Goal: Complete application form: Complete application form

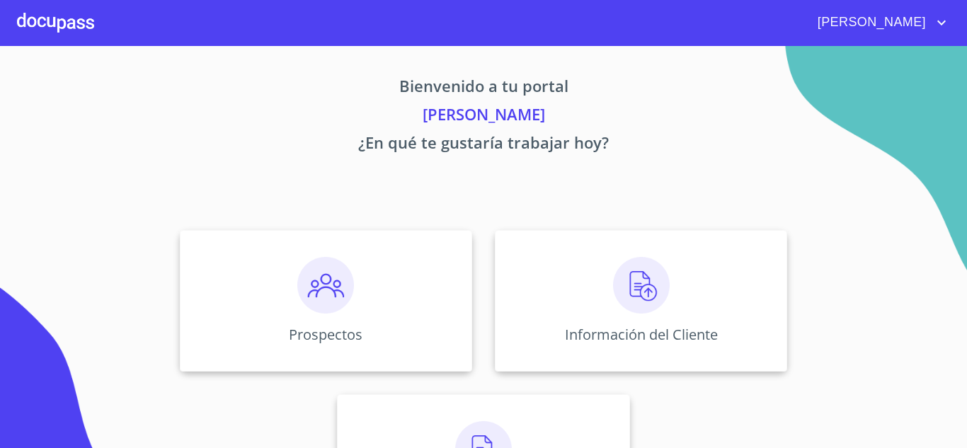
click at [306, 307] on img at bounding box center [325, 285] width 57 height 57
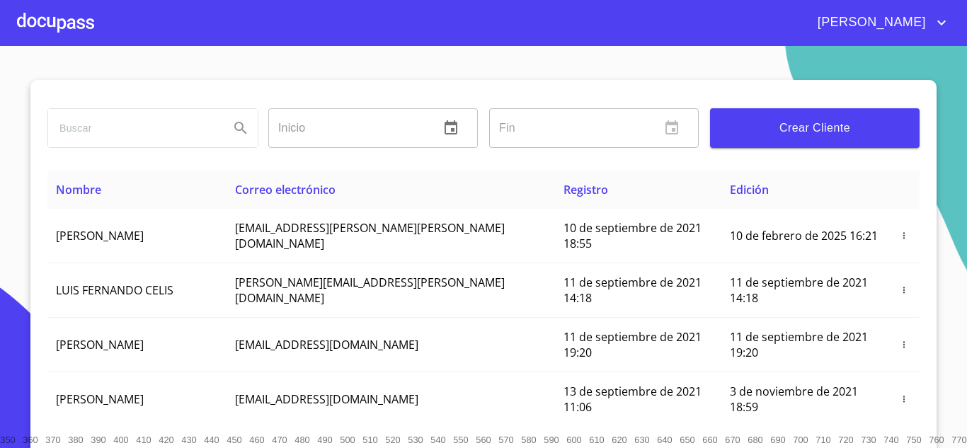
click at [746, 120] on span "Crear Cliente" at bounding box center [815, 128] width 187 height 20
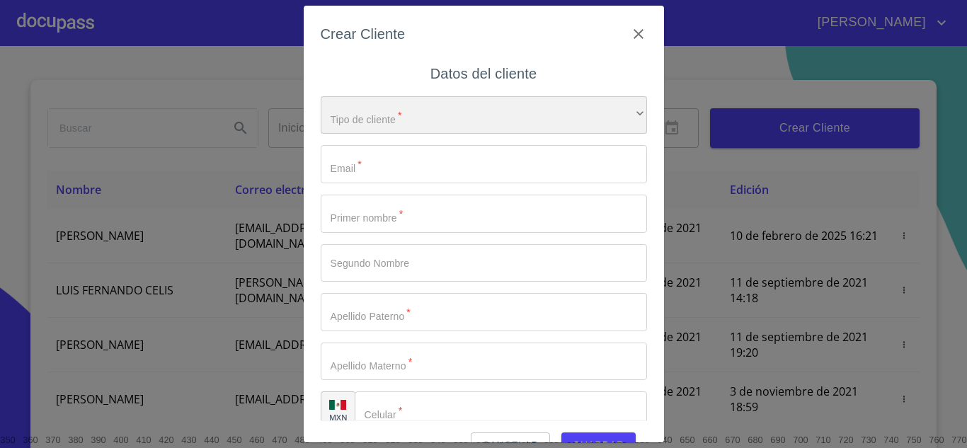
click at [387, 111] on div "​" at bounding box center [484, 115] width 326 height 38
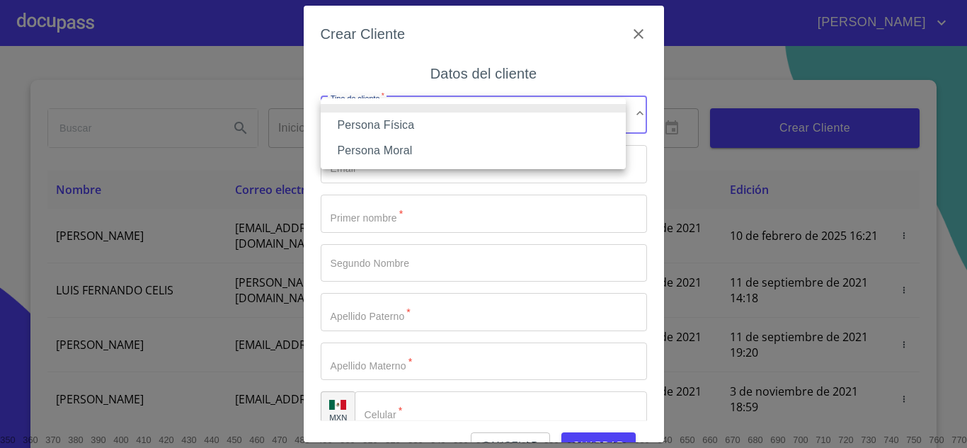
click at [372, 135] on li "Persona Física" at bounding box center [473, 125] width 305 height 25
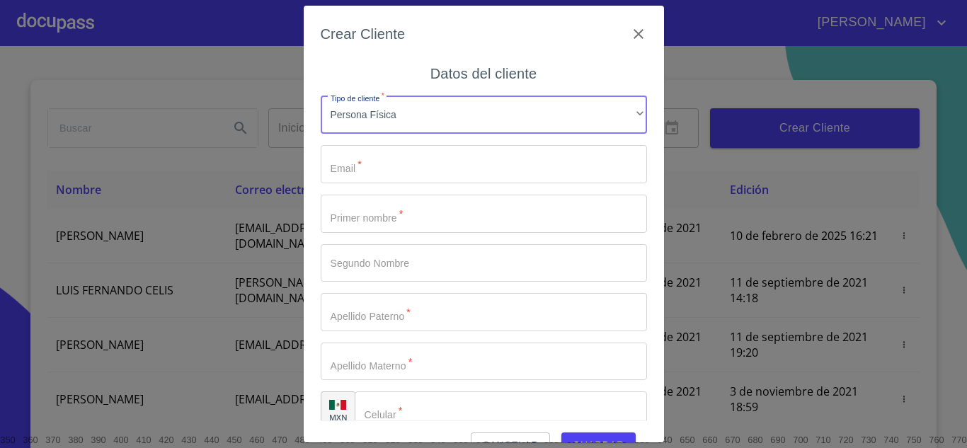
click at [348, 169] on input "Tipo de cliente   *" at bounding box center [484, 164] width 326 height 38
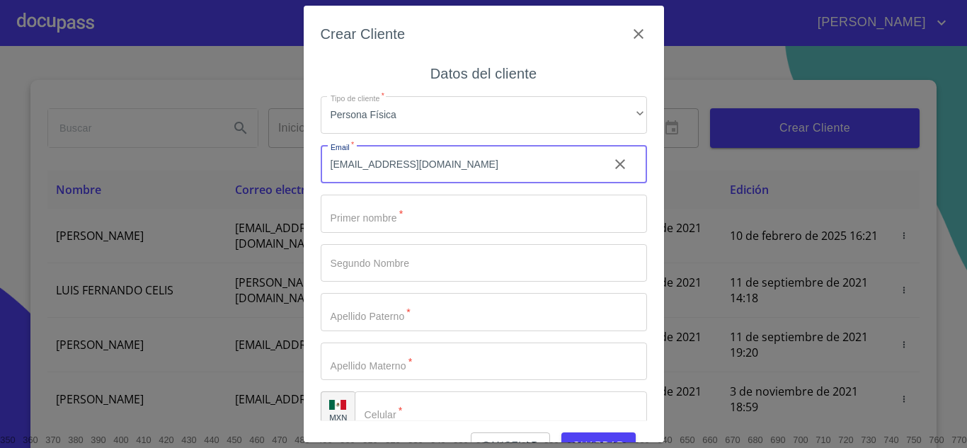
type input "[EMAIL_ADDRESS][DOMAIN_NAME]"
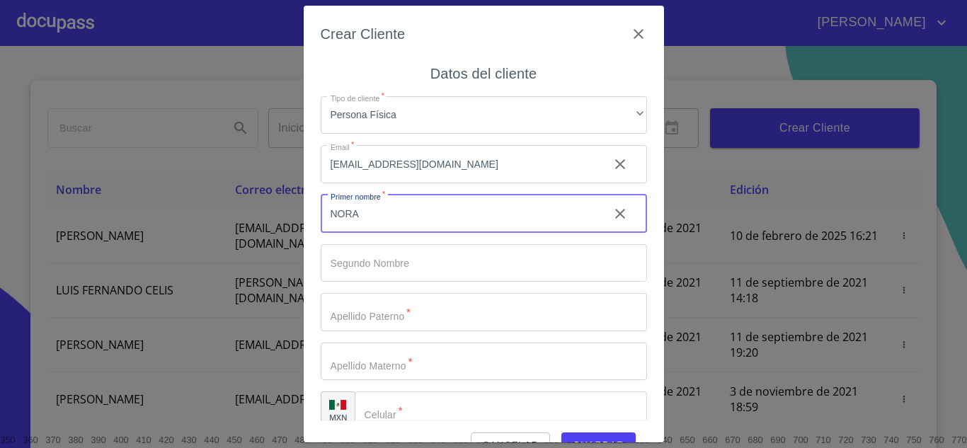
type input "NORA"
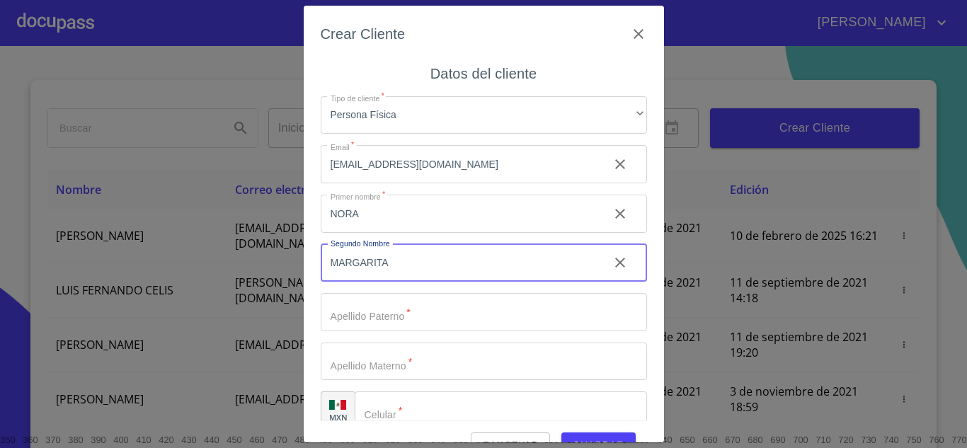
type input "MARGARITA"
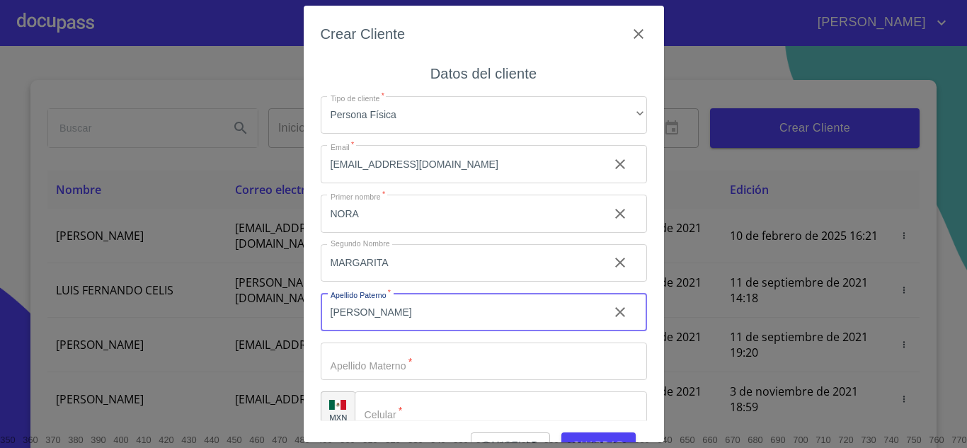
type input "[PERSON_NAME]"
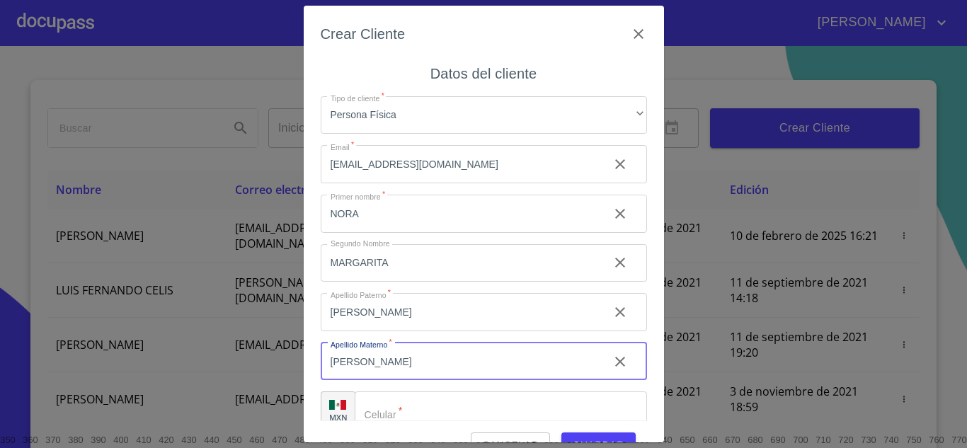
type input "[PERSON_NAME]"
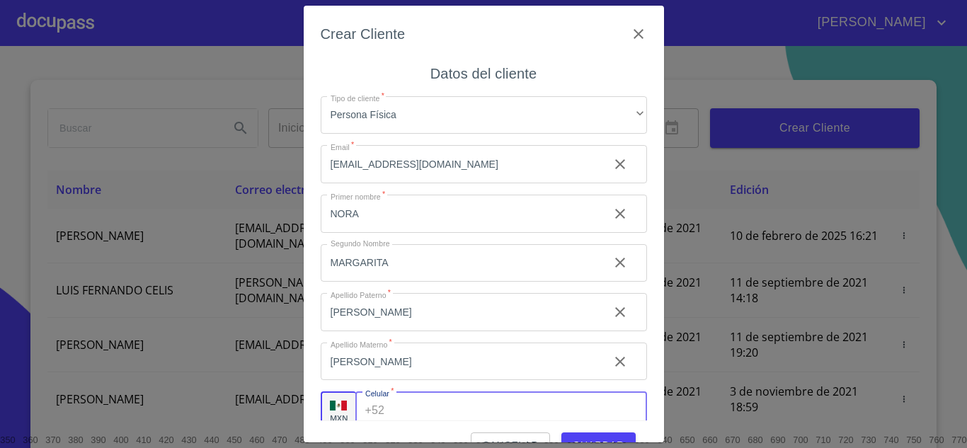
scroll to position [9, 0]
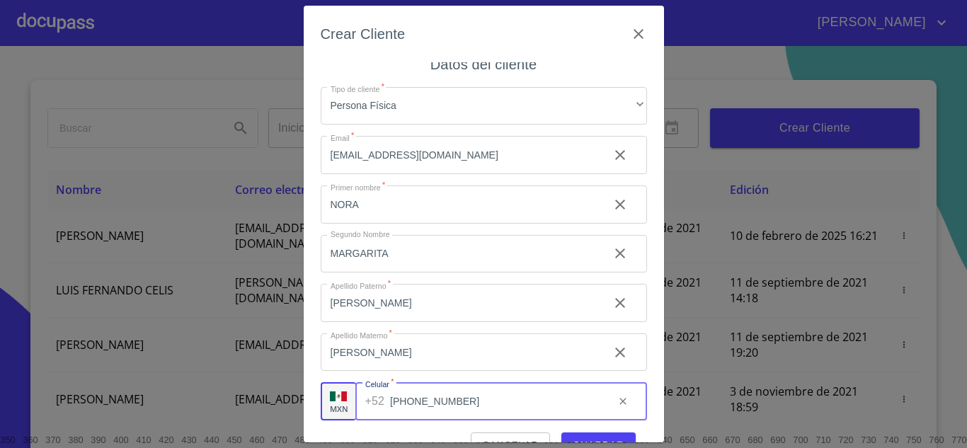
type input "[PHONE_NUMBER]"
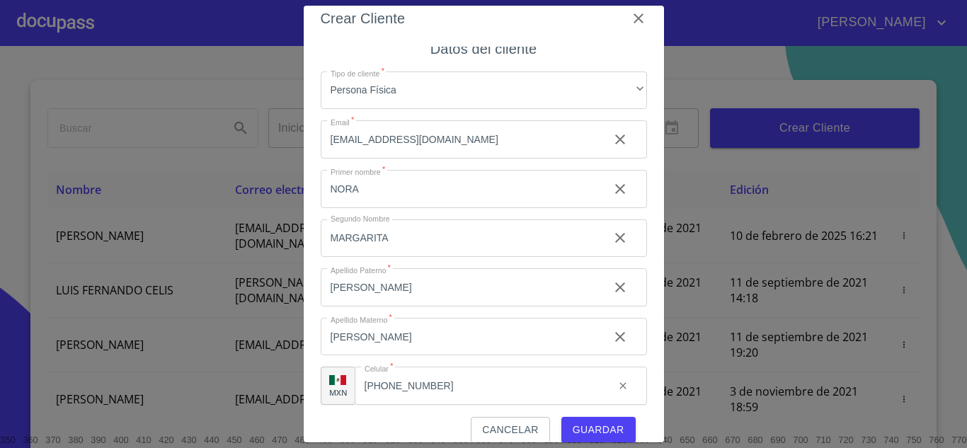
click at [583, 423] on span "Guardar" at bounding box center [599, 430] width 52 height 18
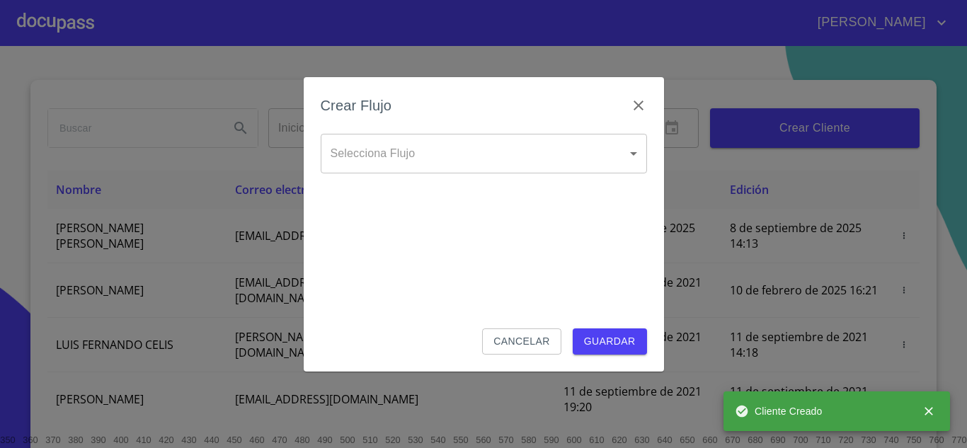
click at [343, 156] on body "[PERSON_NAME] ​ Fin ​ Crear Cliente Nombre Correo electrónico Registro Edición …" at bounding box center [483, 224] width 967 height 448
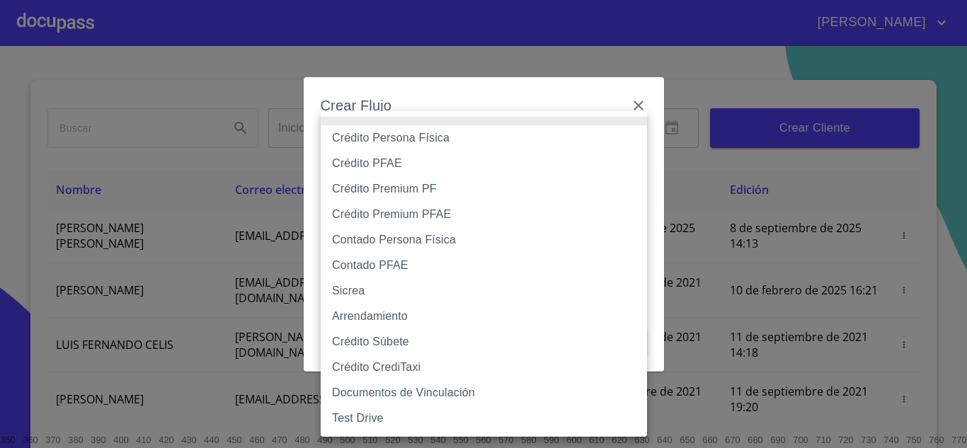
click at [355, 147] on li "Crédito Persona Física" at bounding box center [484, 137] width 326 height 25
type input "6009fb3c7d1714eb8809aa97"
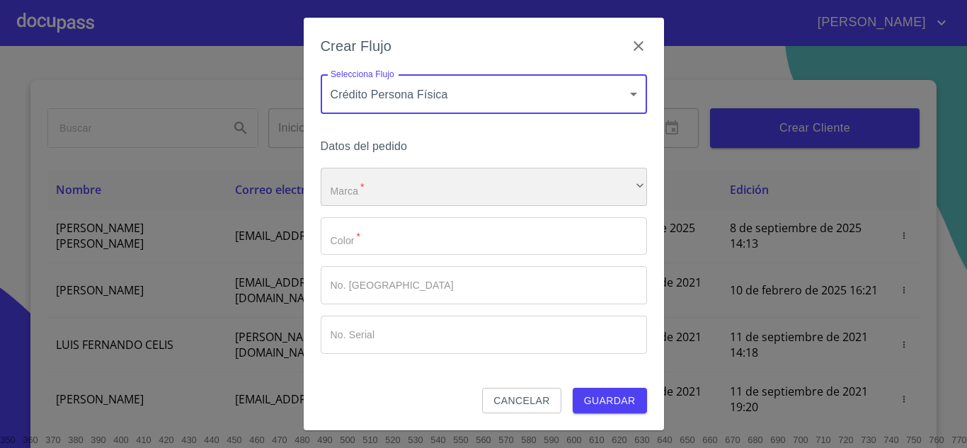
click at [356, 191] on div "​" at bounding box center [484, 187] width 326 height 38
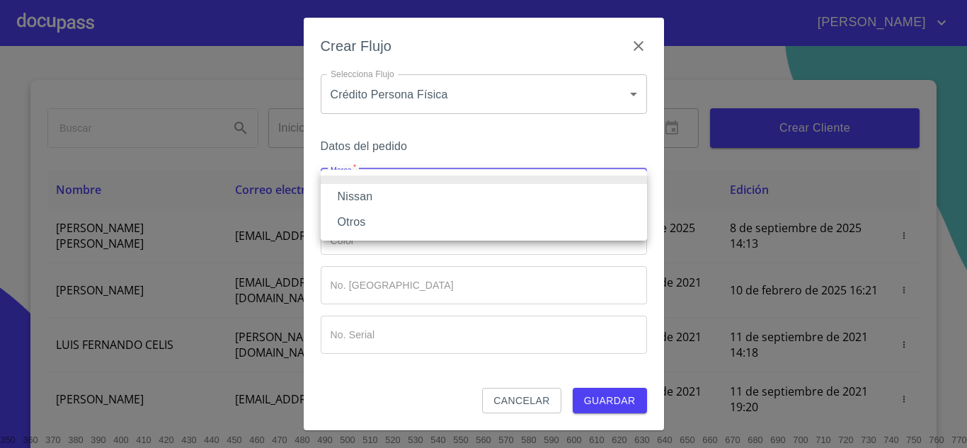
click at [362, 196] on li "Nissan" at bounding box center [484, 196] width 326 height 25
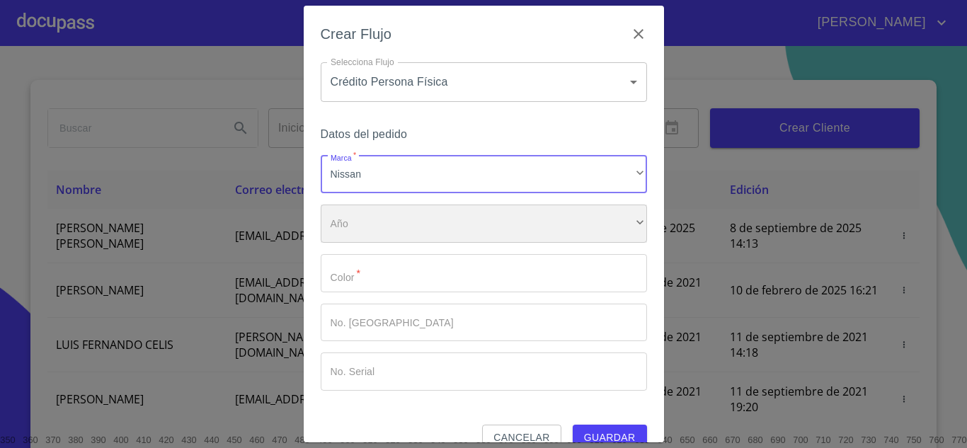
click at [365, 240] on div "​" at bounding box center [484, 224] width 326 height 38
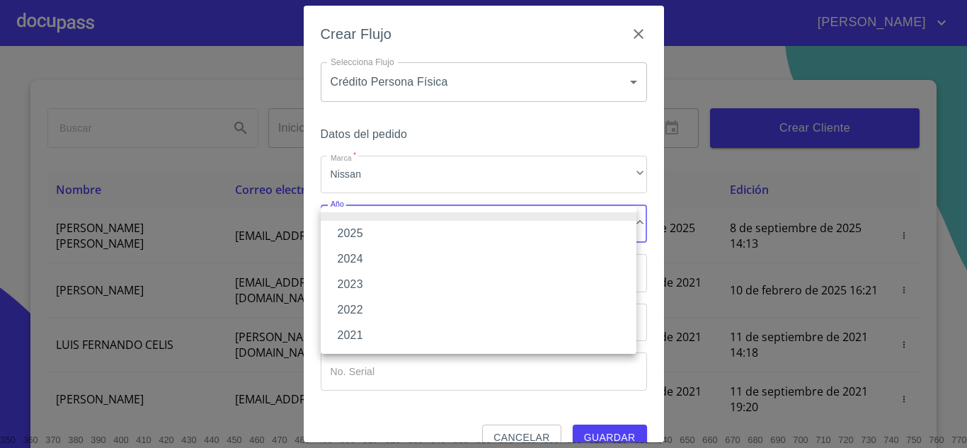
click at [354, 236] on li "2025" at bounding box center [479, 233] width 316 height 25
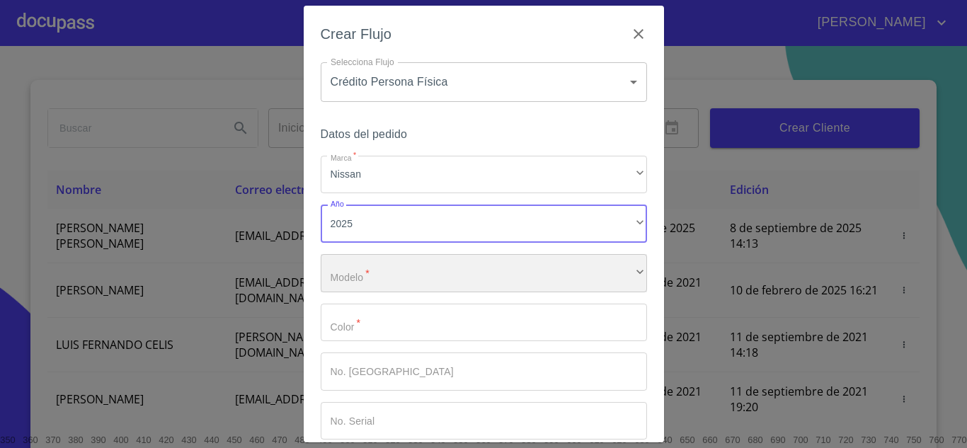
click at [363, 278] on div "​" at bounding box center [484, 273] width 326 height 38
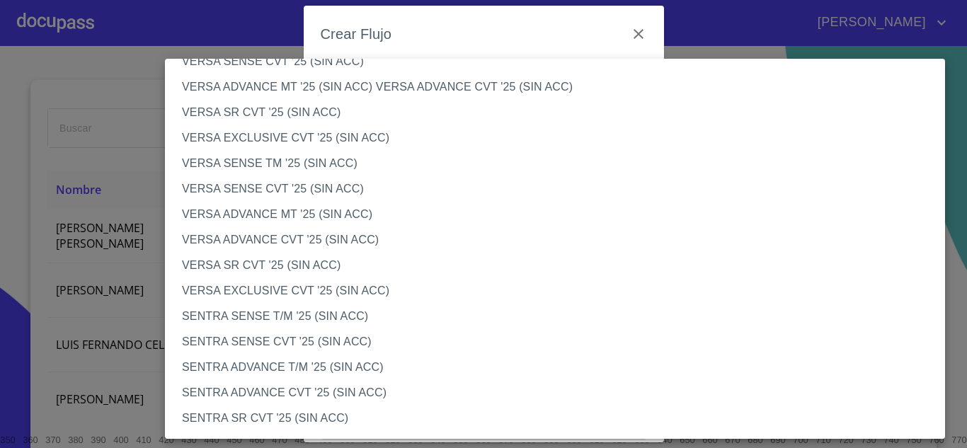
scroll to position [566, 0]
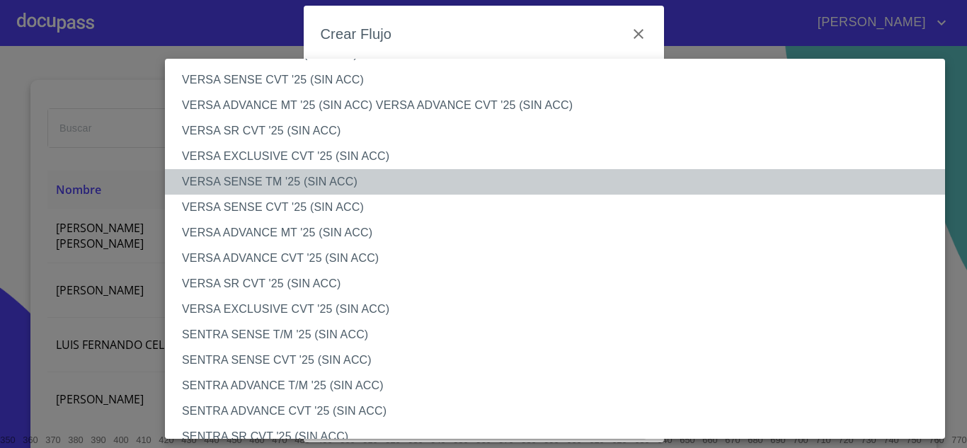
click at [228, 181] on li "VERSA SENSE TM '25 (SIN ACC)" at bounding box center [560, 181] width 791 height 25
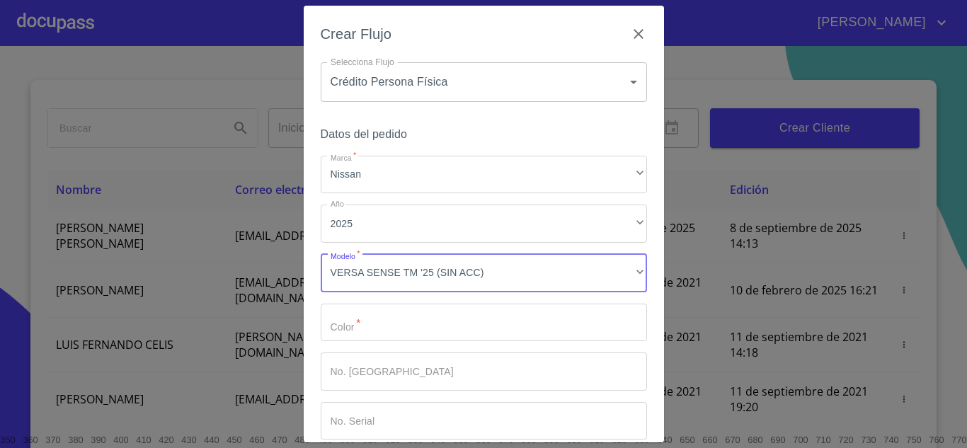
click at [364, 324] on input "Marca   *" at bounding box center [484, 323] width 326 height 38
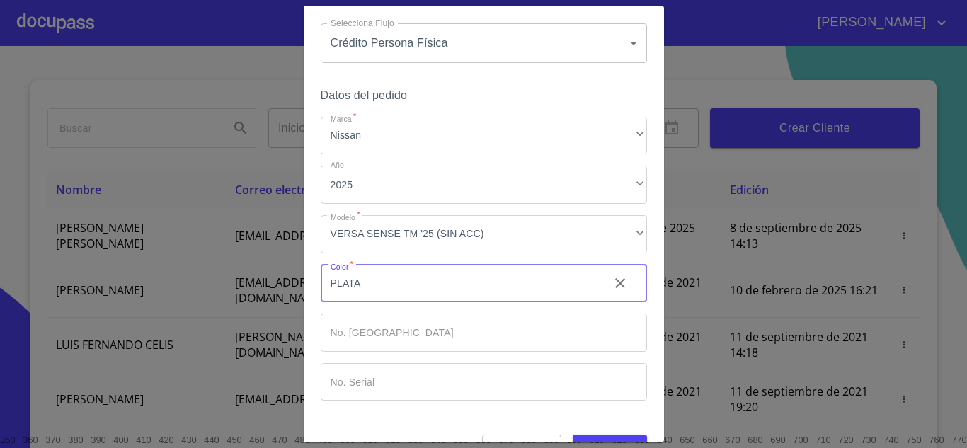
scroll to position [74, 0]
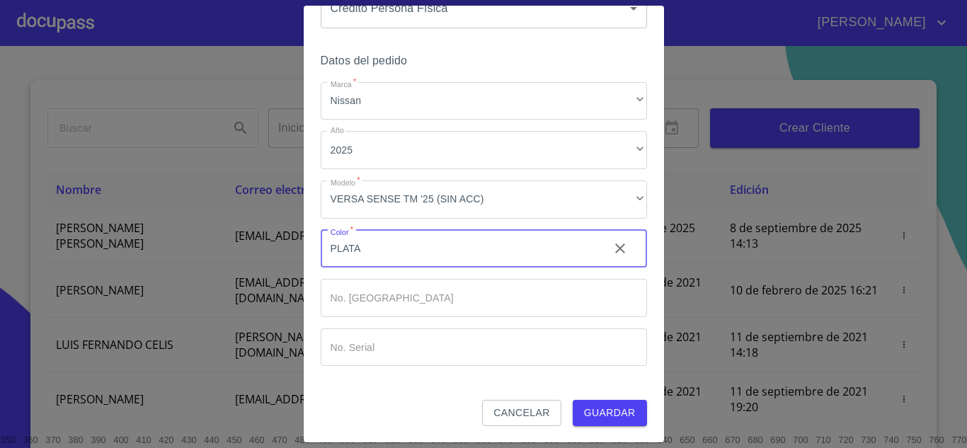
type input "PLATA"
click at [599, 416] on span "Guardar" at bounding box center [610, 413] width 52 height 18
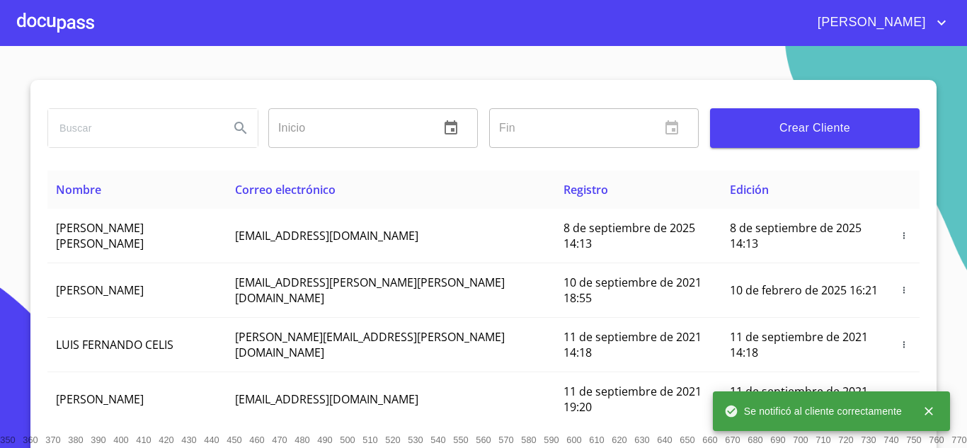
click at [71, 21] on div at bounding box center [55, 22] width 77 height 45
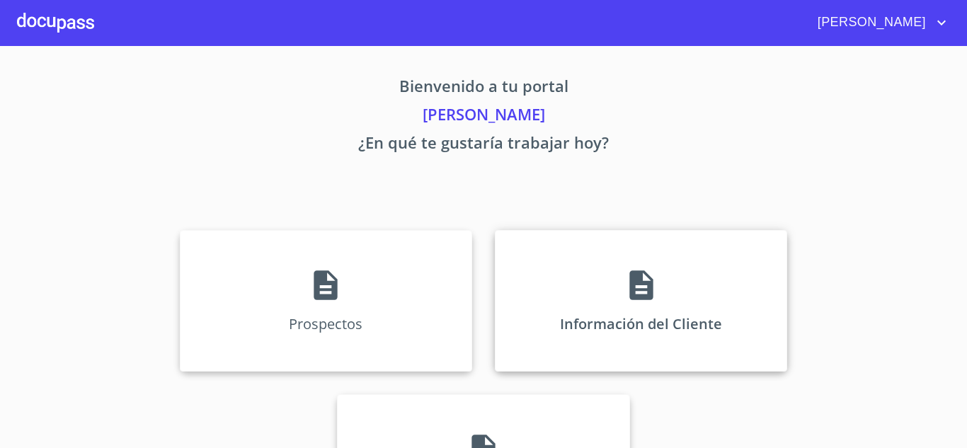
click at [649, 294] on icon at bounding box center [641, 285] width 35 height 35
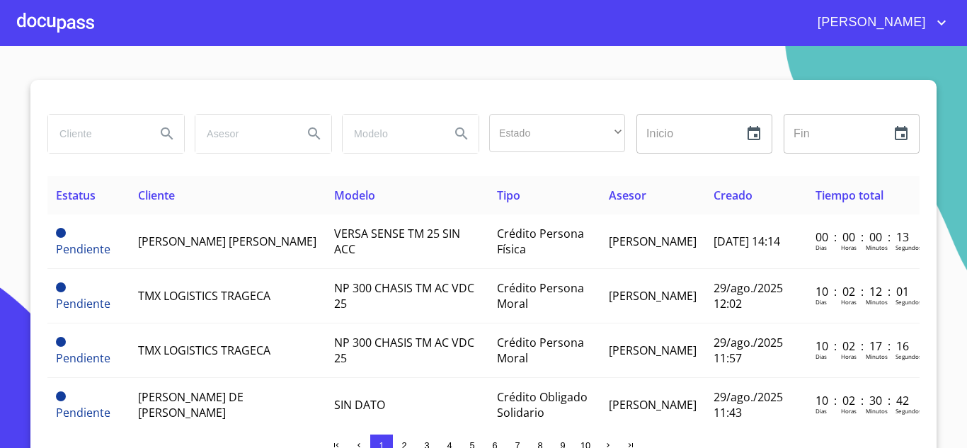
click at [61, 19] on div at bounding box center [55, 22] width 77 height 45
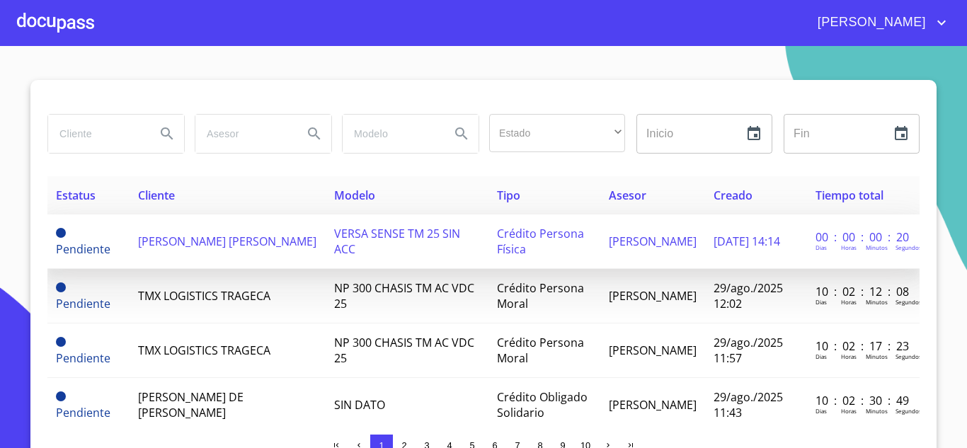
click at [169, 242] on span "[PERSON_NAME] [PERSON_NAME]" at bounding box center [227, 242] width 178 height 16
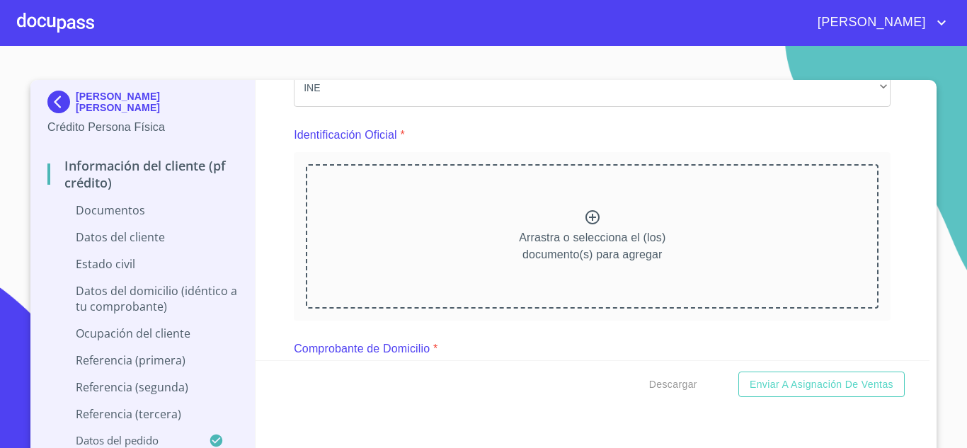
scroll to position [142, 0]
